Goal: Task Accomplishment & Management: Manage account settings

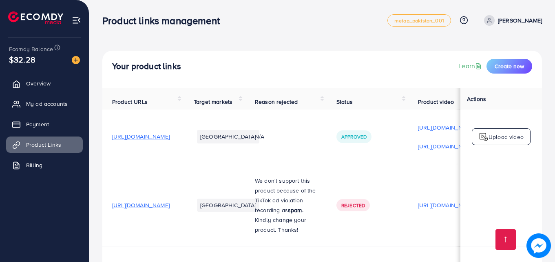
scroll to position [707, 0]
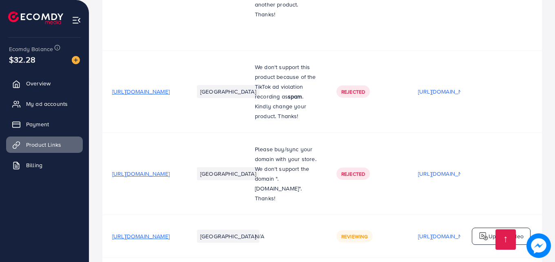
scroll to position [778, 0]
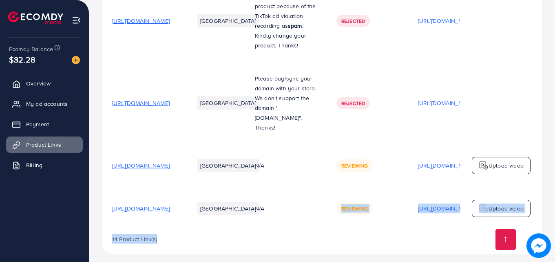
drag, startPoint x: 354, startPoint y: 222, endPoint x: 398, endPoint y: 229, distance: 45.0
drag, startPoint x: 395, startPoint y: 231, endPoint x: 391, endPoint y: 230, distance: 4.1
click at [394, 231] on div "14 Product Link(s)" at bounding box center [322, 242] width 440 height 24
drag, startPoint x: 368, startPoint y: 257, endPoint x: 369, endPoint y: 245, distance: 11.5
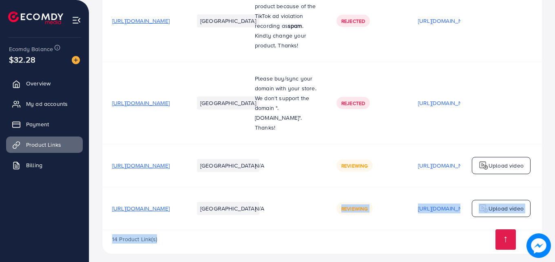
click at [367, 238] on div "14 Product Link(s)" at bounding box center [322, 242] width 440 height 24
click at [382, 230] on div "14 Product Link(s)" at bounding box center [322, 242] width 440 height 24
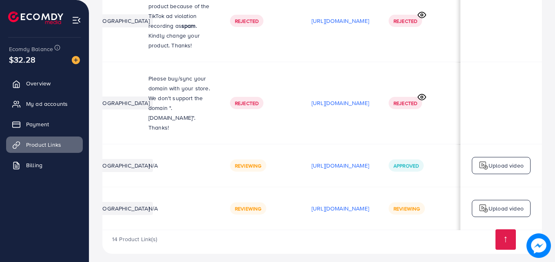
scroll to position [0, 196]
